Goal: Information Seeking & Learning: Learn about a topic

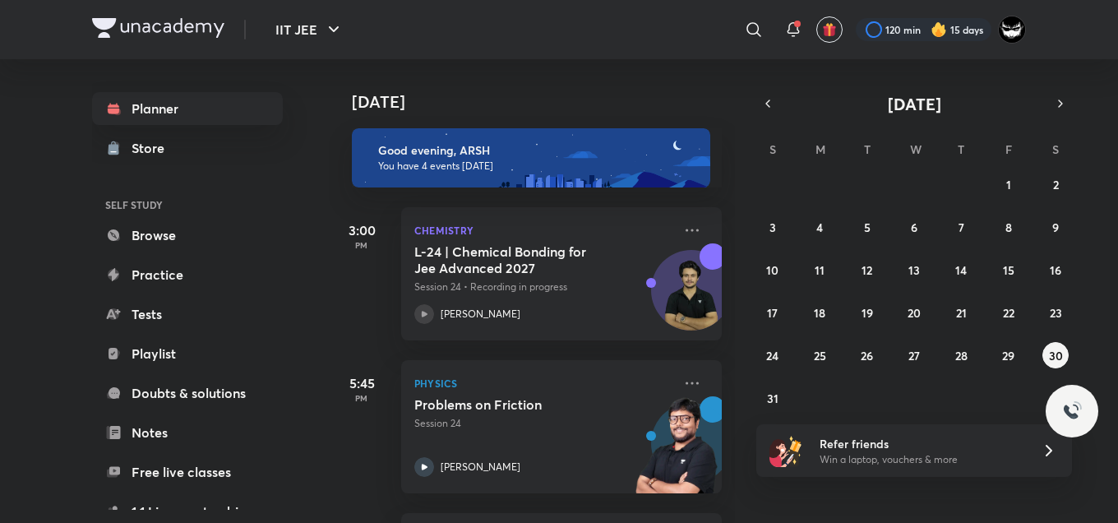
scroll to position [151, 0]
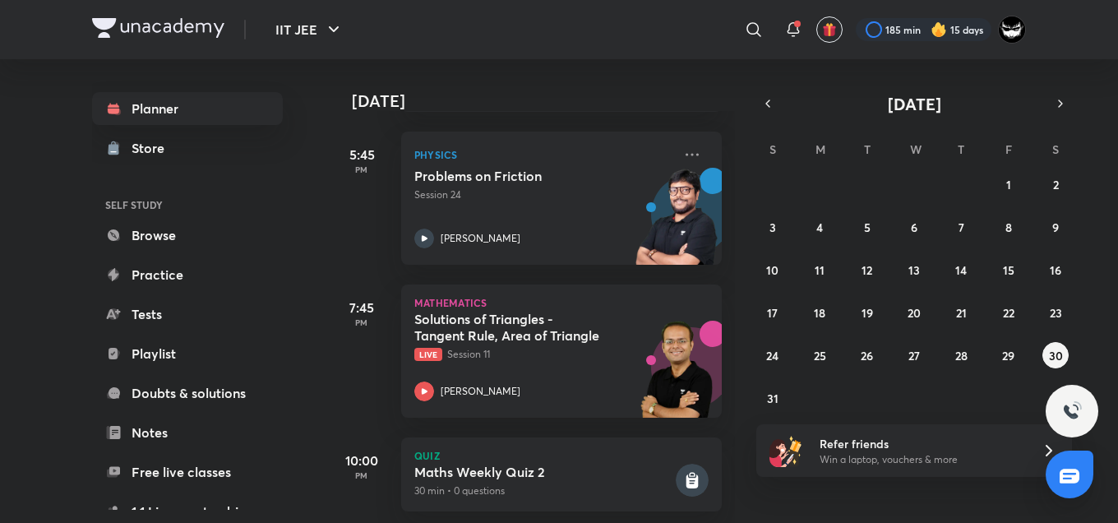
scroll to position [257, 0]
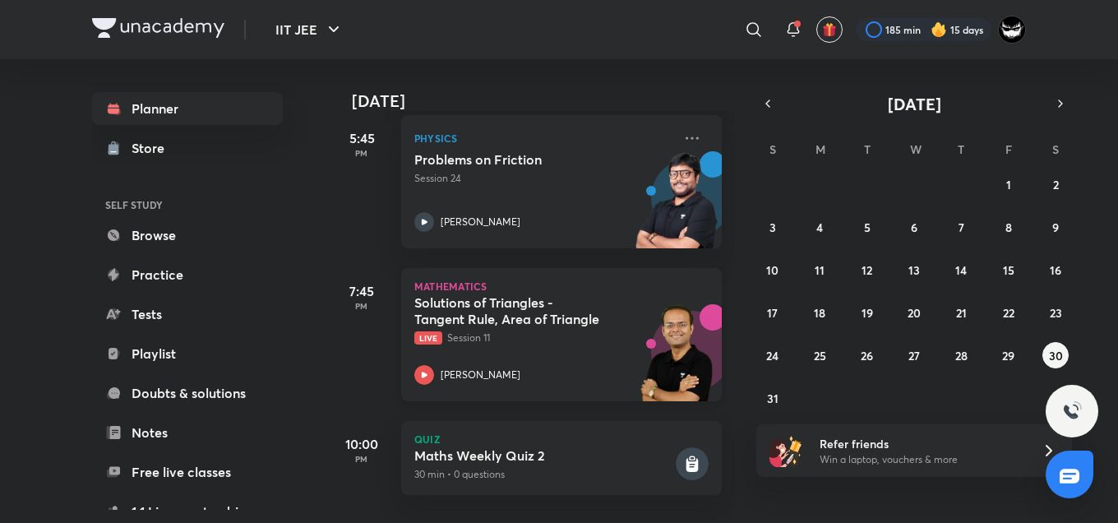
click at [651, 358] on img at bounding box center [677, 360] width 90 height 113
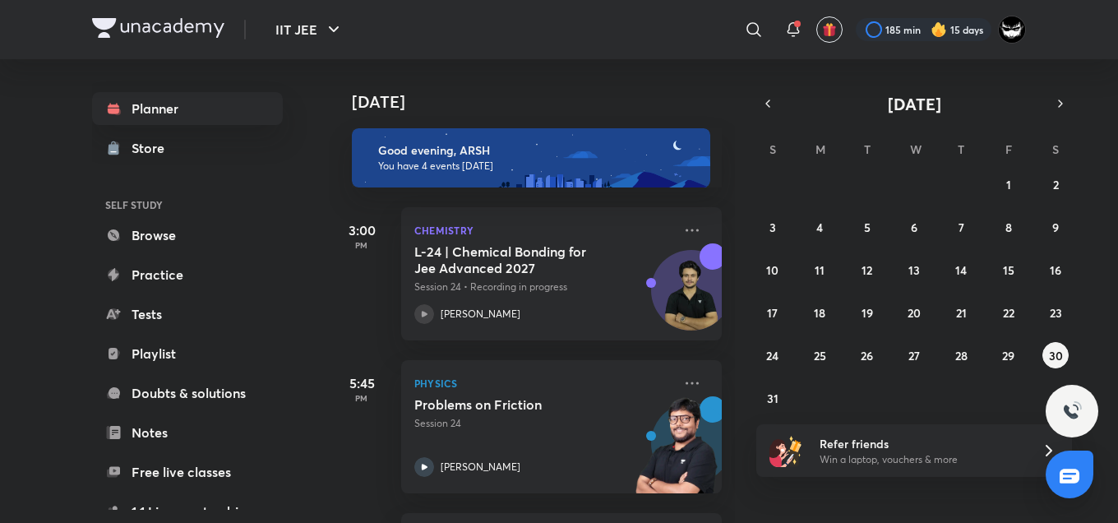
scroll to position [257, 0]
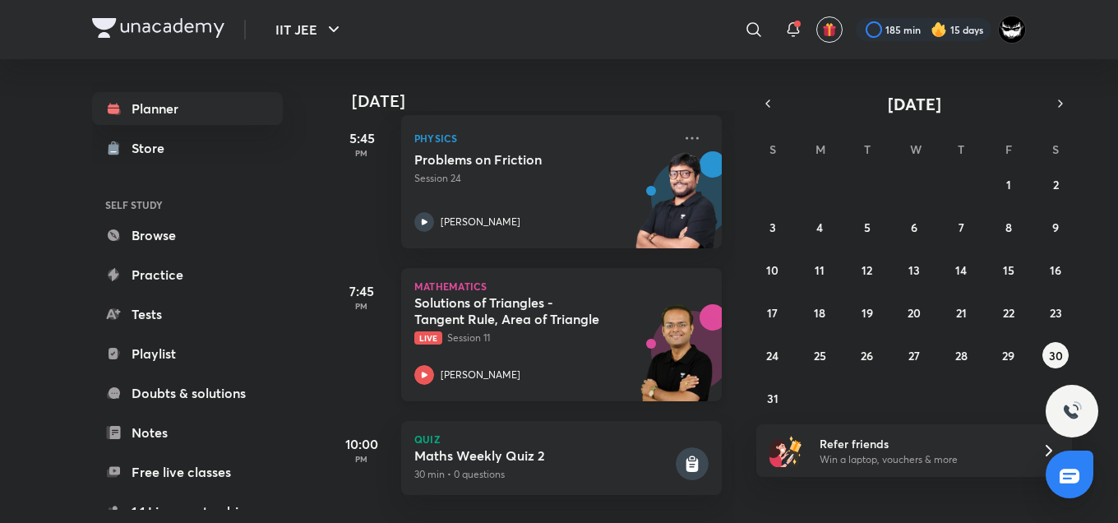
click at [509, 302] on h5 "Solutions of Triangles - Tangent Rule, Area of Triangle" at bounding box center [516, 310] width 205 height 33
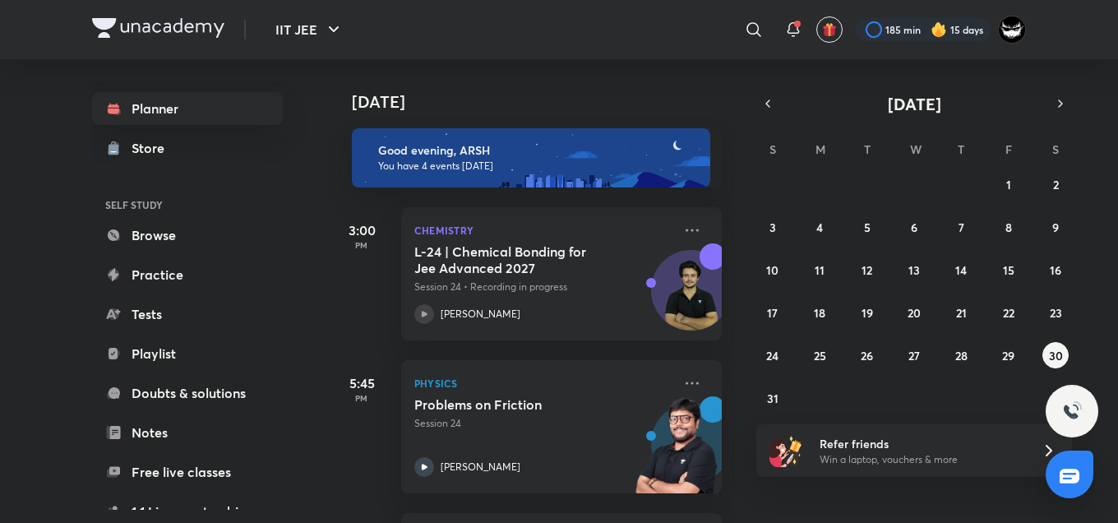
drag, startPoint x: 1117, startPoint y: 222, endPoint x: 613, endPoint y: 84, distance: 522.7
click at [613, 84] on div "[DATE]" at bounding box center [534, 85] width 410 height 53
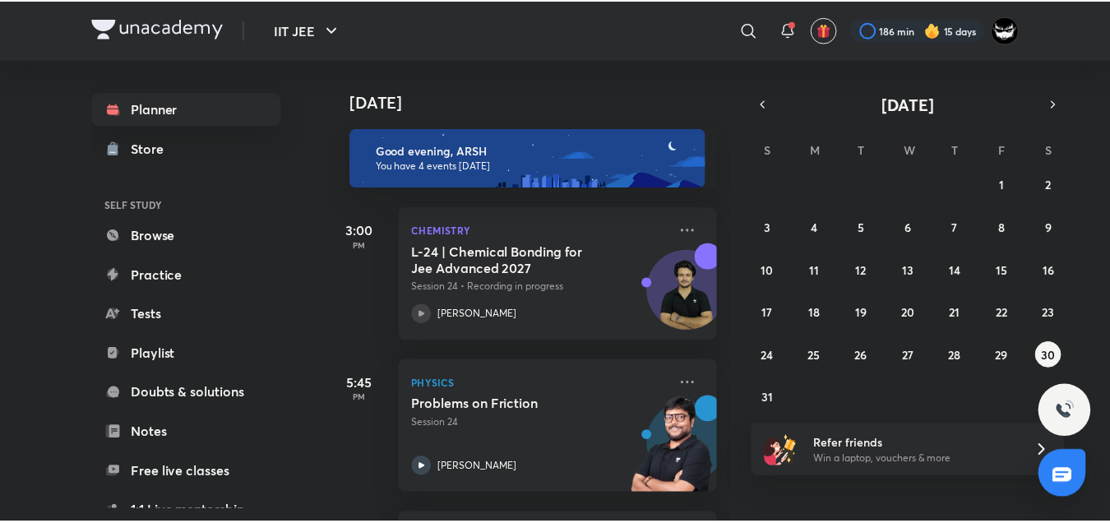
scroll to position [257, 0]
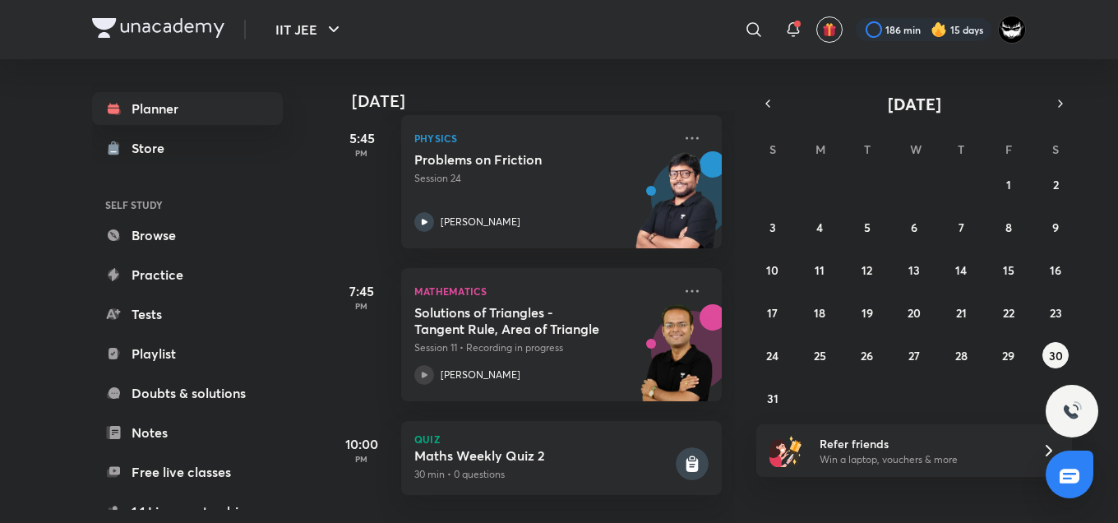
click at [935, 512] on div "[DATE] Good evening, ARSH You have 4 events [DATE] 3:00 PM Chemistry L-24 | Che…" at bounding box center [722, 291] width 786 height 464
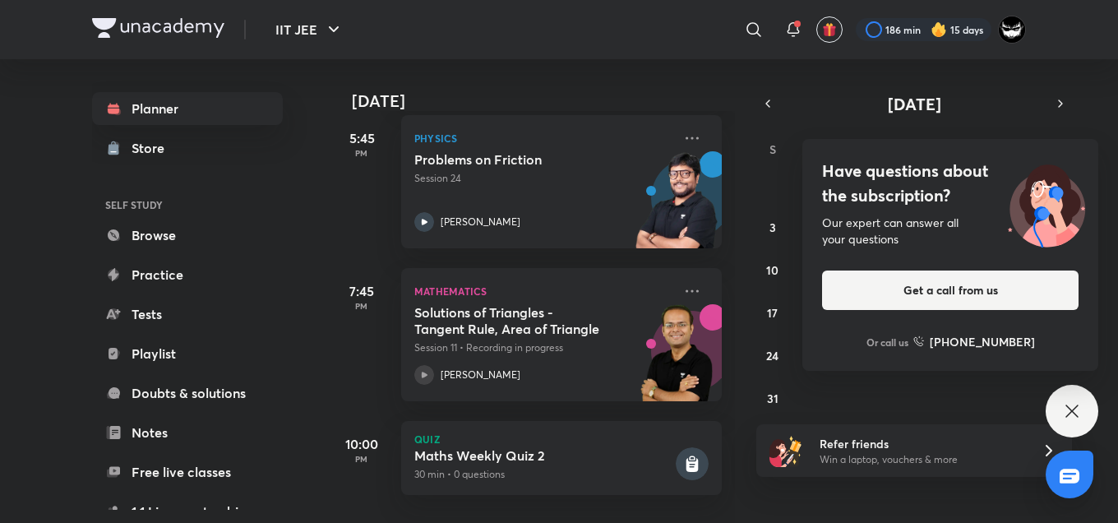
click at [973, 201] on h4 "Have questions about the subscription?" at bounding box center [950, 183] width 257 height 49
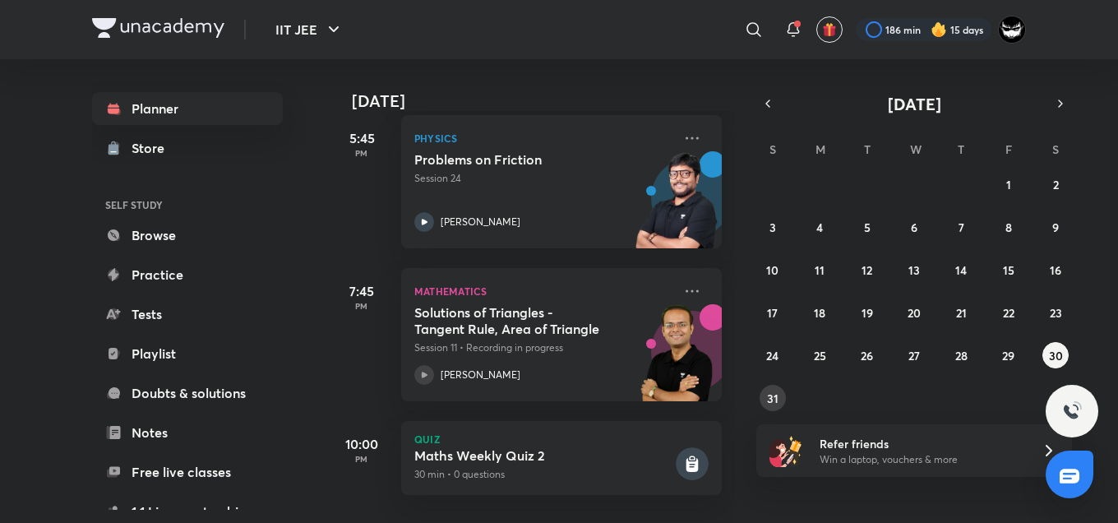
click at [767, 395] on abbr "31" at bounding box center [773, 399] width 12 height 16
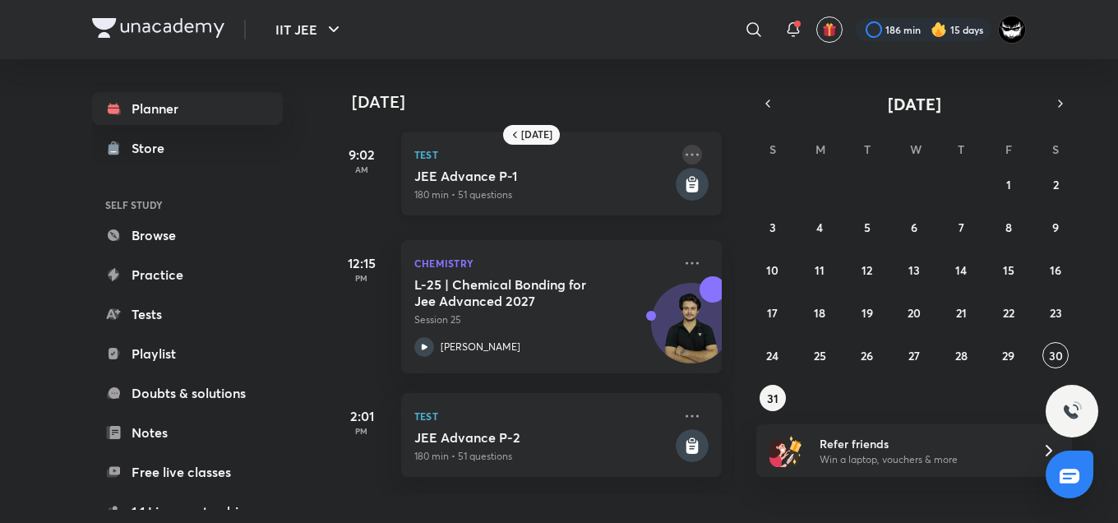
click at [683, 157] on icon at bounding box center [693, 155] width 20 height 20
click at [780, 153] on p "See special class" at bounding box center [806, 157] width 113 height 17
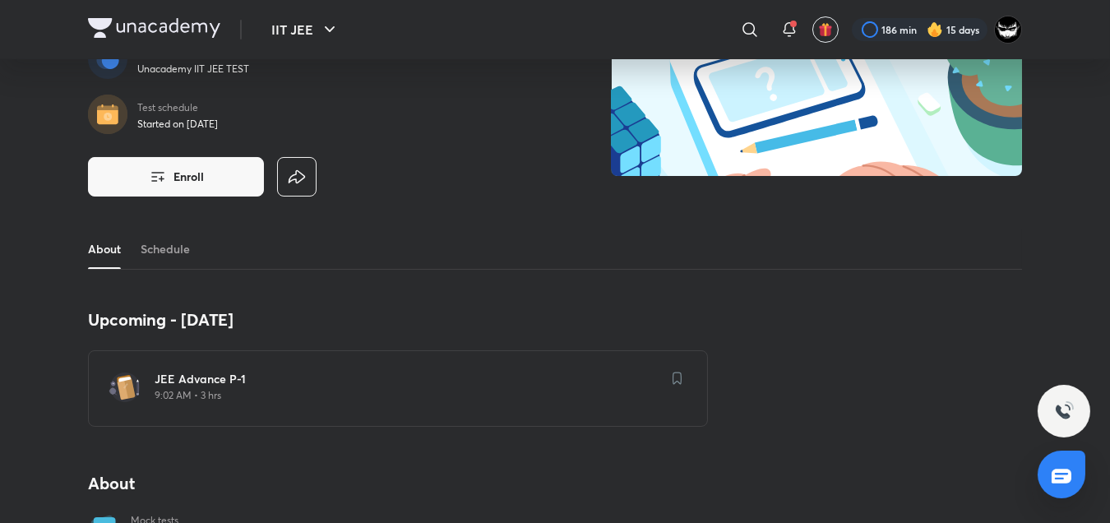
scroll to position [241, 0]
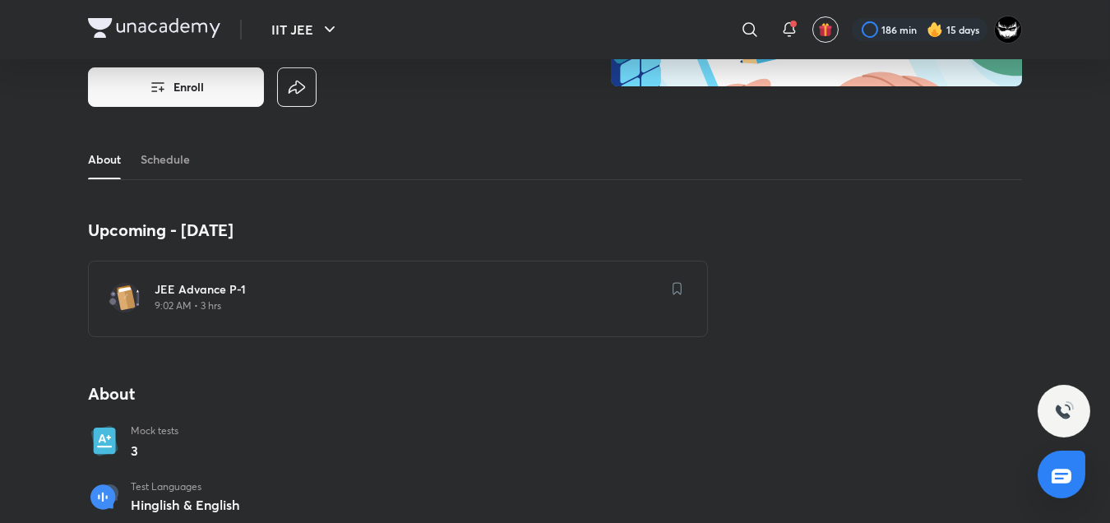
click at [367, 294] on h6 "JEE Advance P-1" at bounding box center [408, 289] width 507 height 16
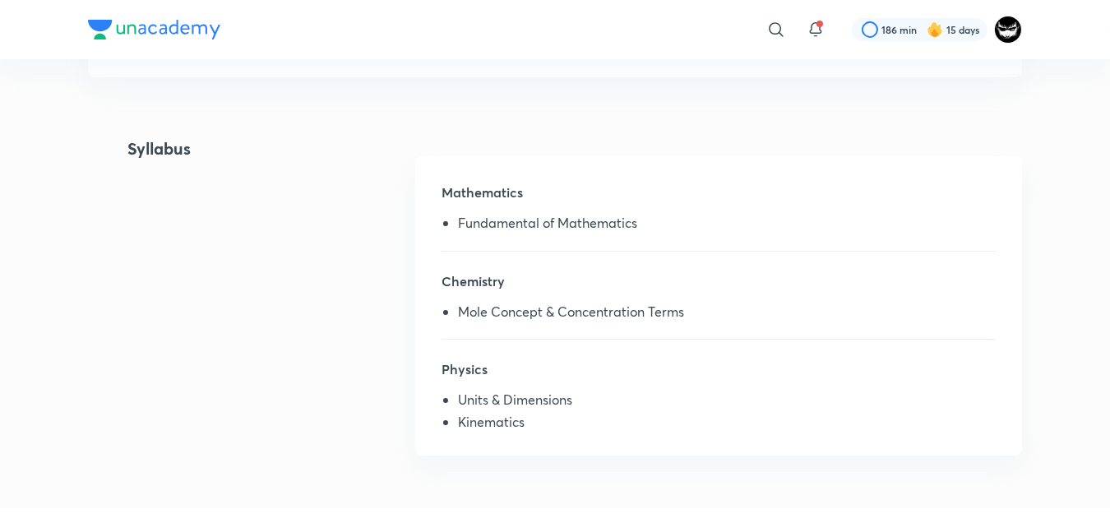
scroll to position [426, 0]
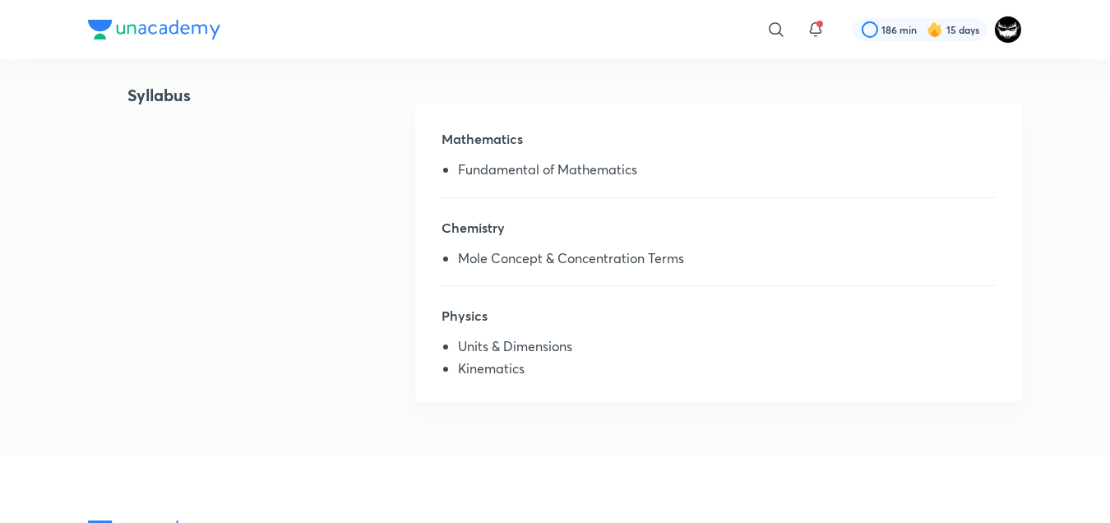
click at [77, 277] on div "​ 186 min 15 days Plus Test series Unacademy All India Test Series (UAITS ) for…" at bounding box center [555, 288] width 1110 height 1428
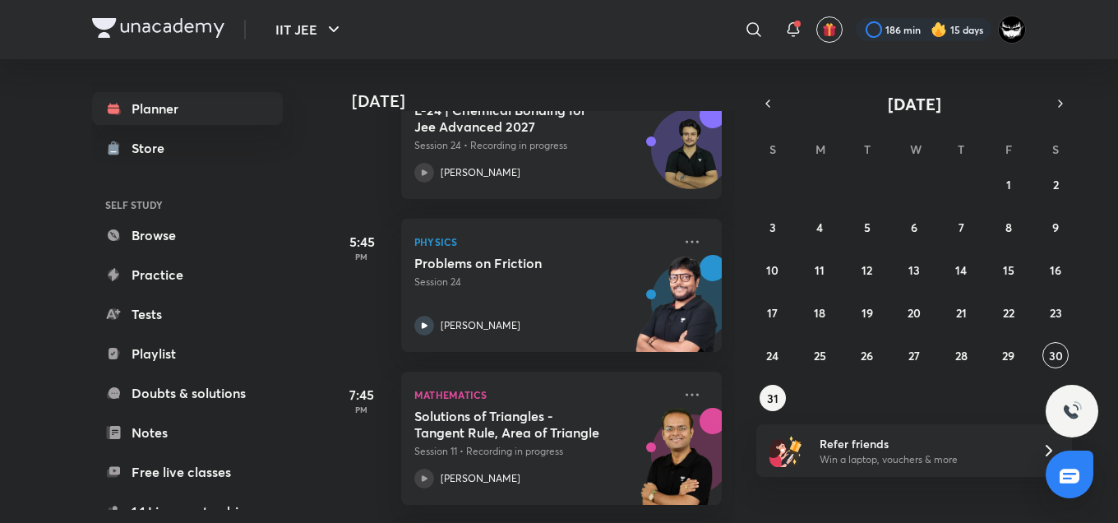
scroll to position [153, 0]
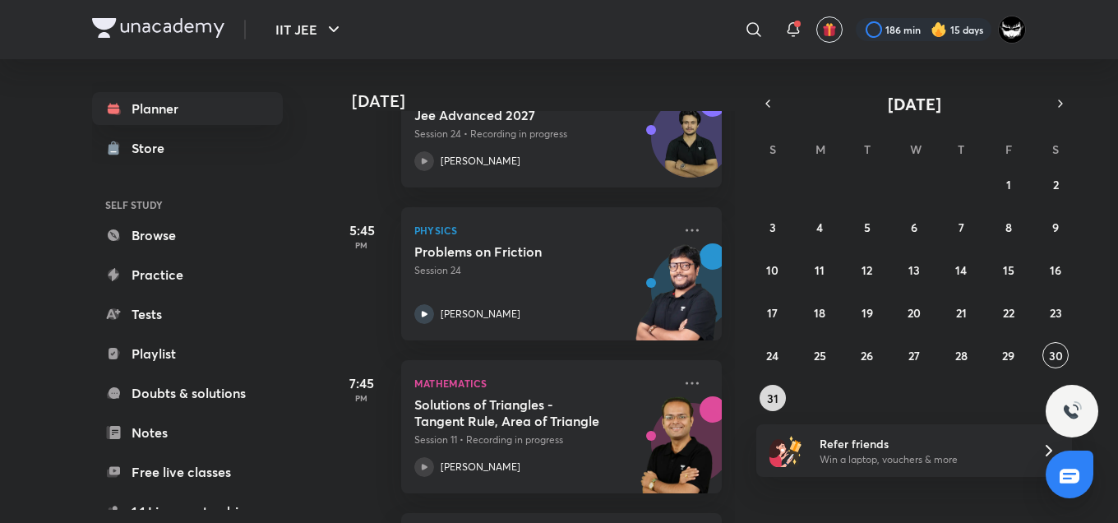
click at [762, 389] on button "31" at bounding box center [773, 398] width 26 height 26
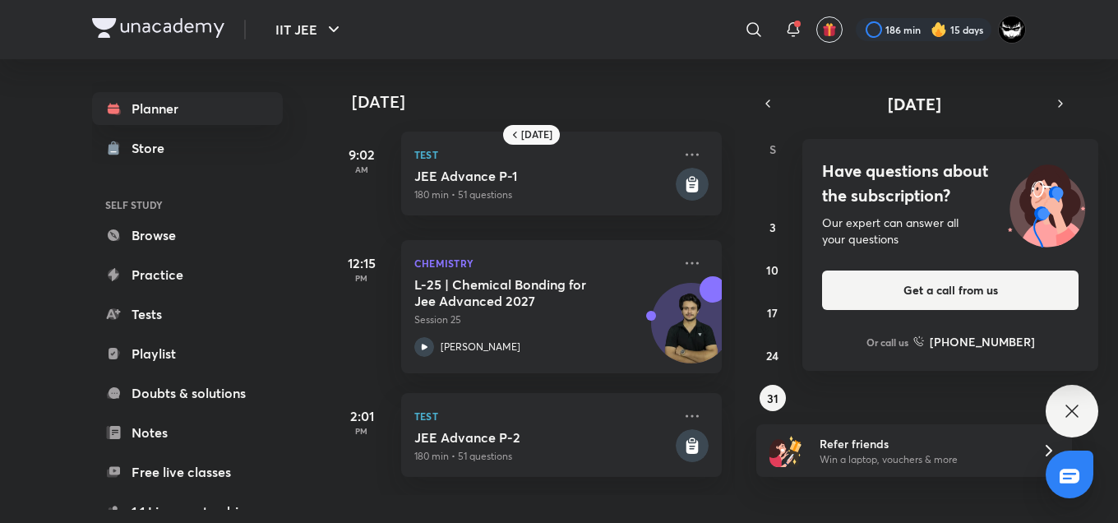
click at [928, 220] on div "Our expert can answer all your questions" at bounding box center [950, 231] width 257 height 33
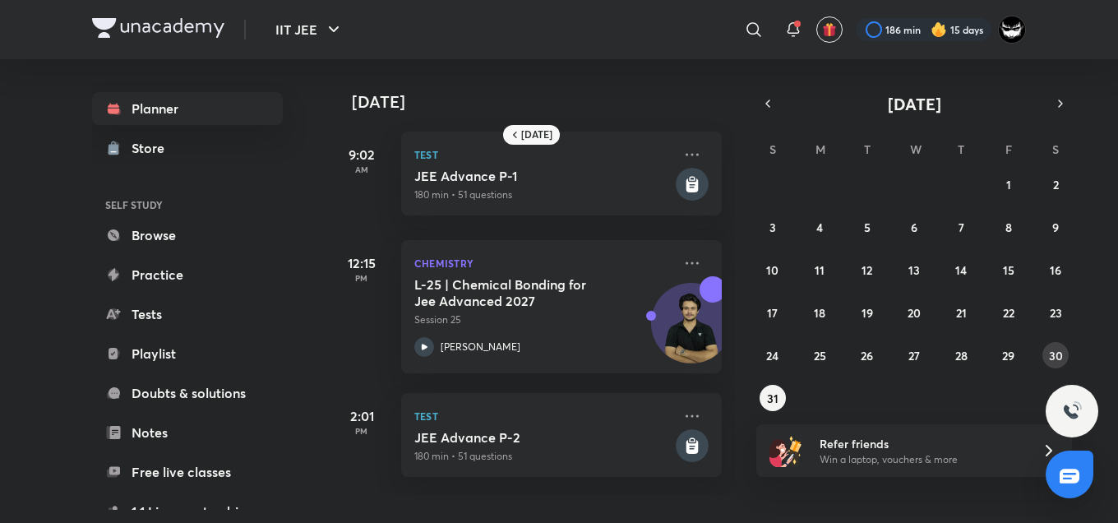
click at [1064, 352] on button "30" at bounding box center [1056, 355] width 26 height 26
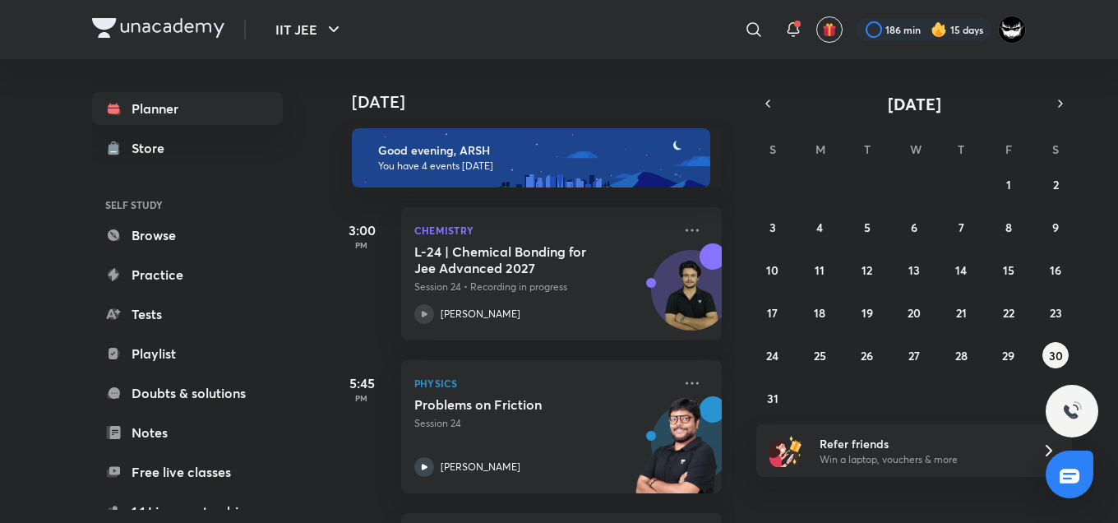
click at [600, 85] on div "[DATE]" at bounding box center [534, 85] width 410 height 53
